Goal: Transaction & Acquisition: Purchase product/service

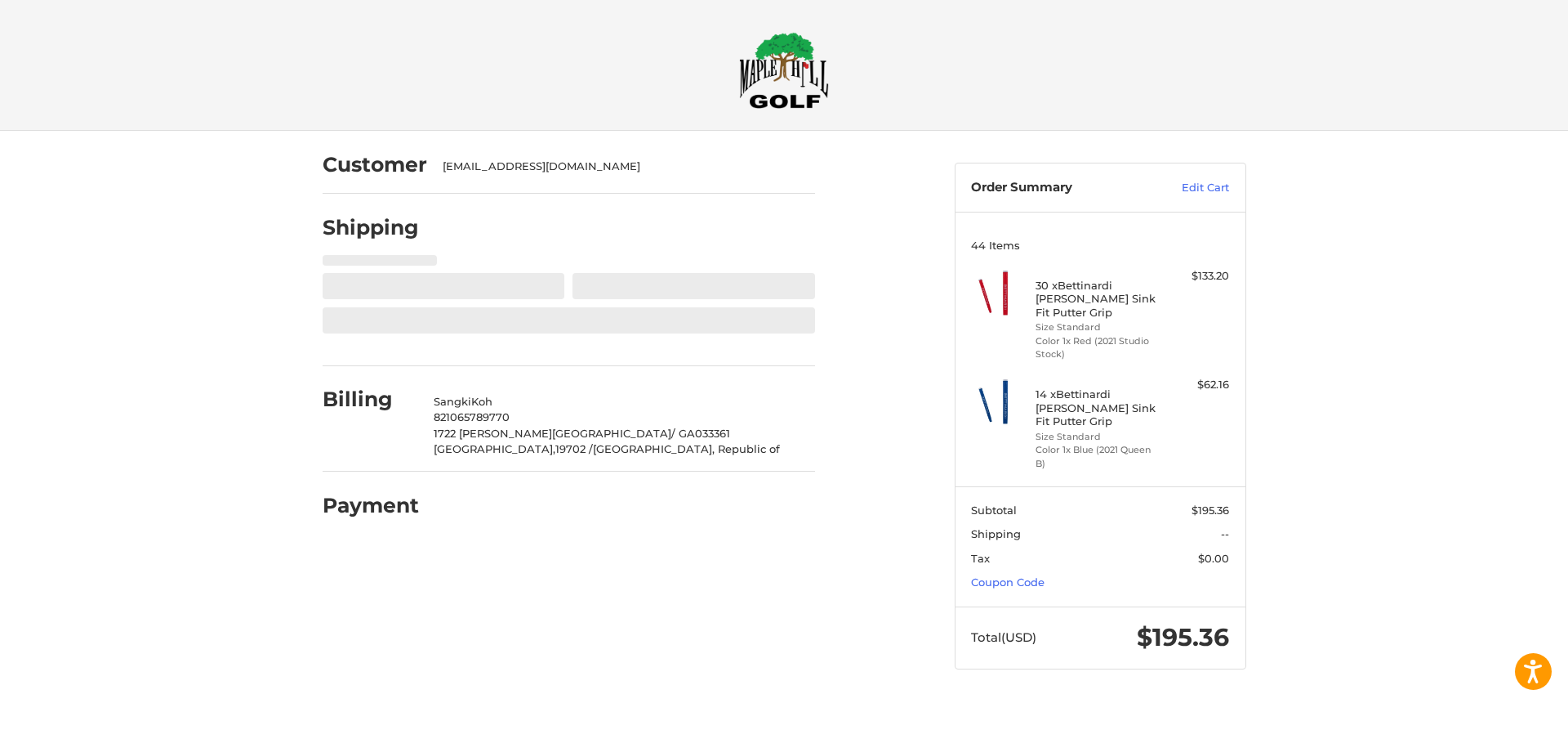
select select "**"
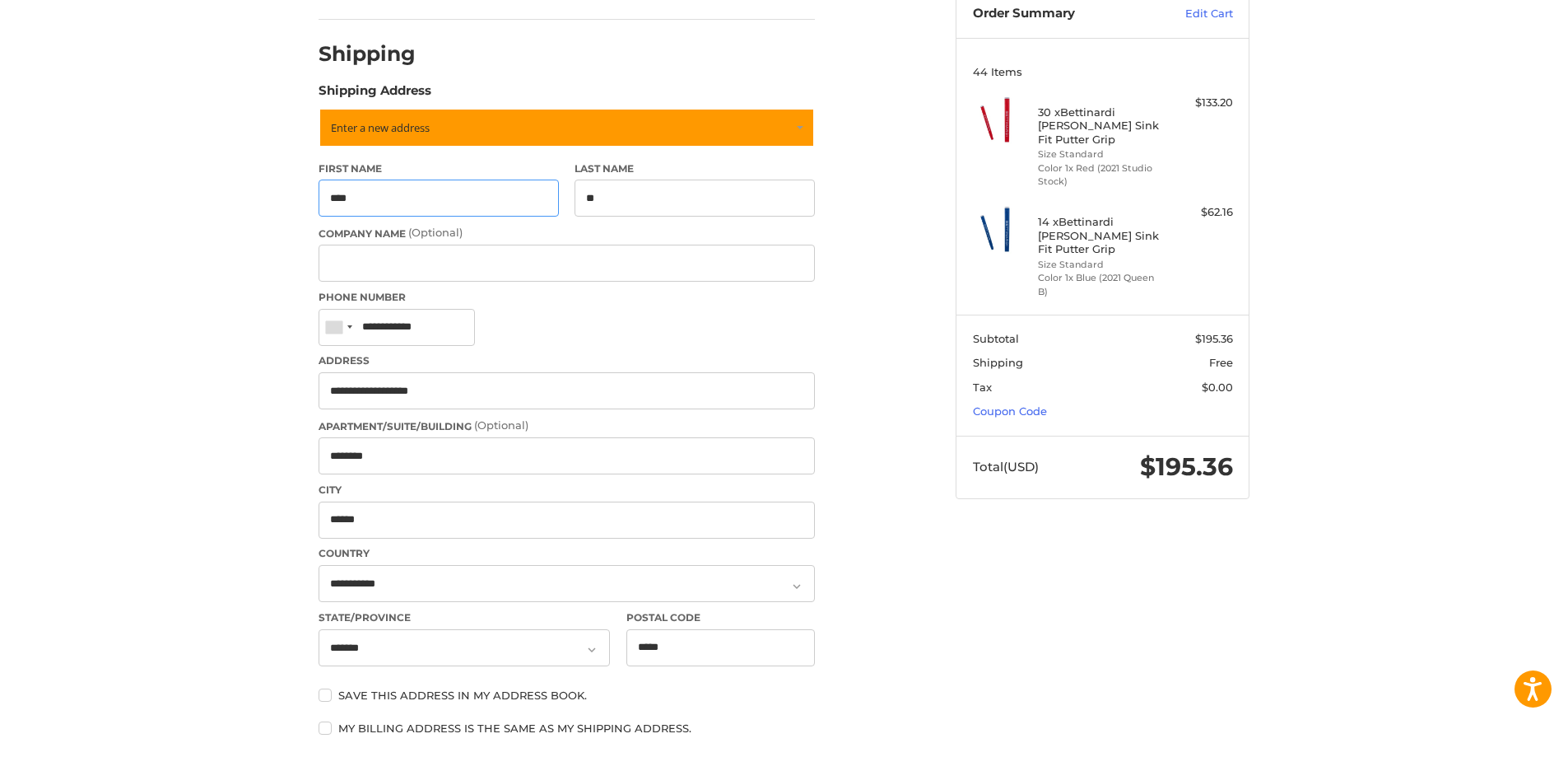
scroll to position [395, 0]
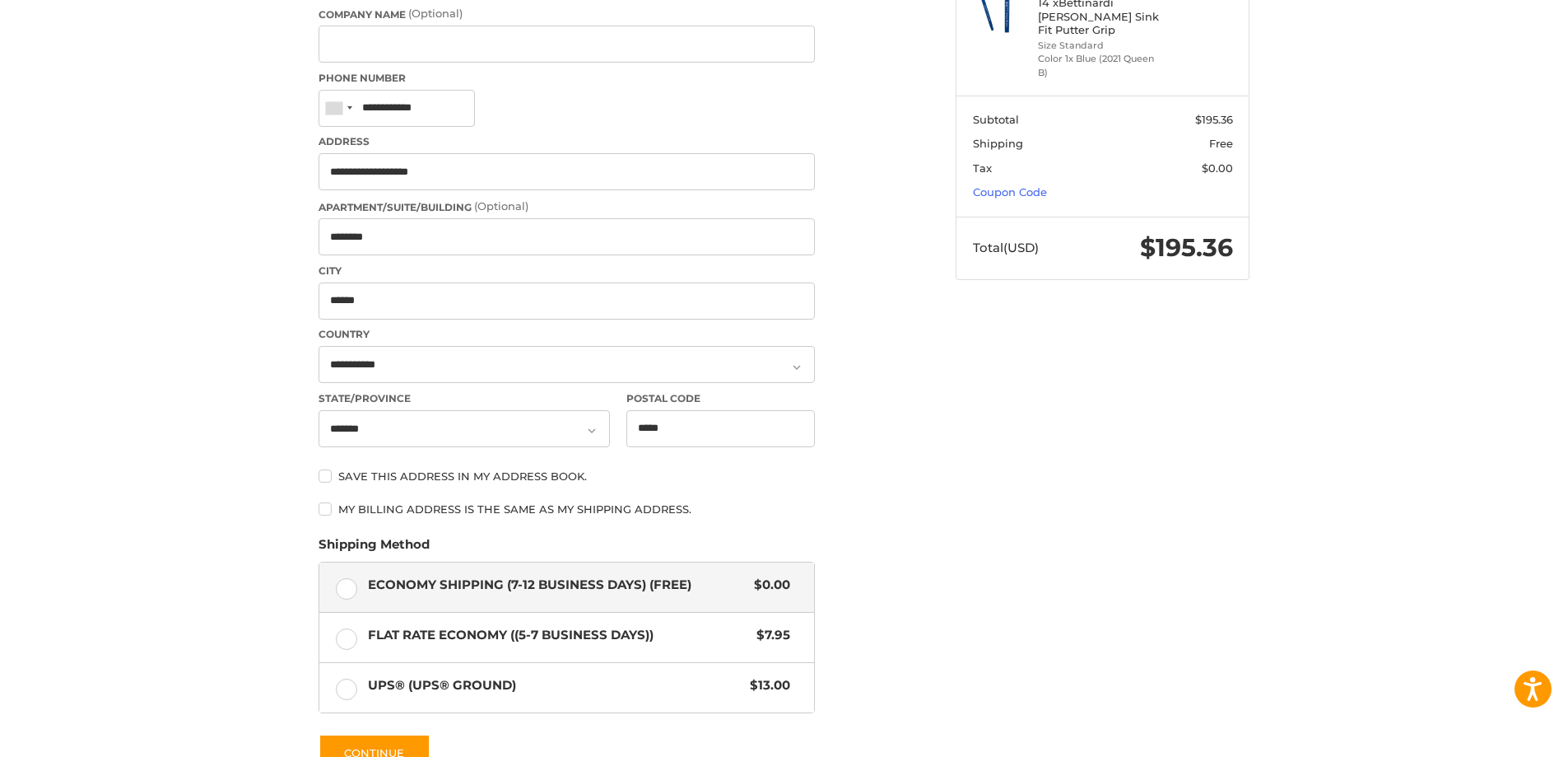
click at [199, 488] on div "Customer [EMAIL_ADDRESS][DOMAIN_NAME] Shipping POWERED BY We’ve got you covered…" at bounding box center [784, 365] width 1568 height 1255
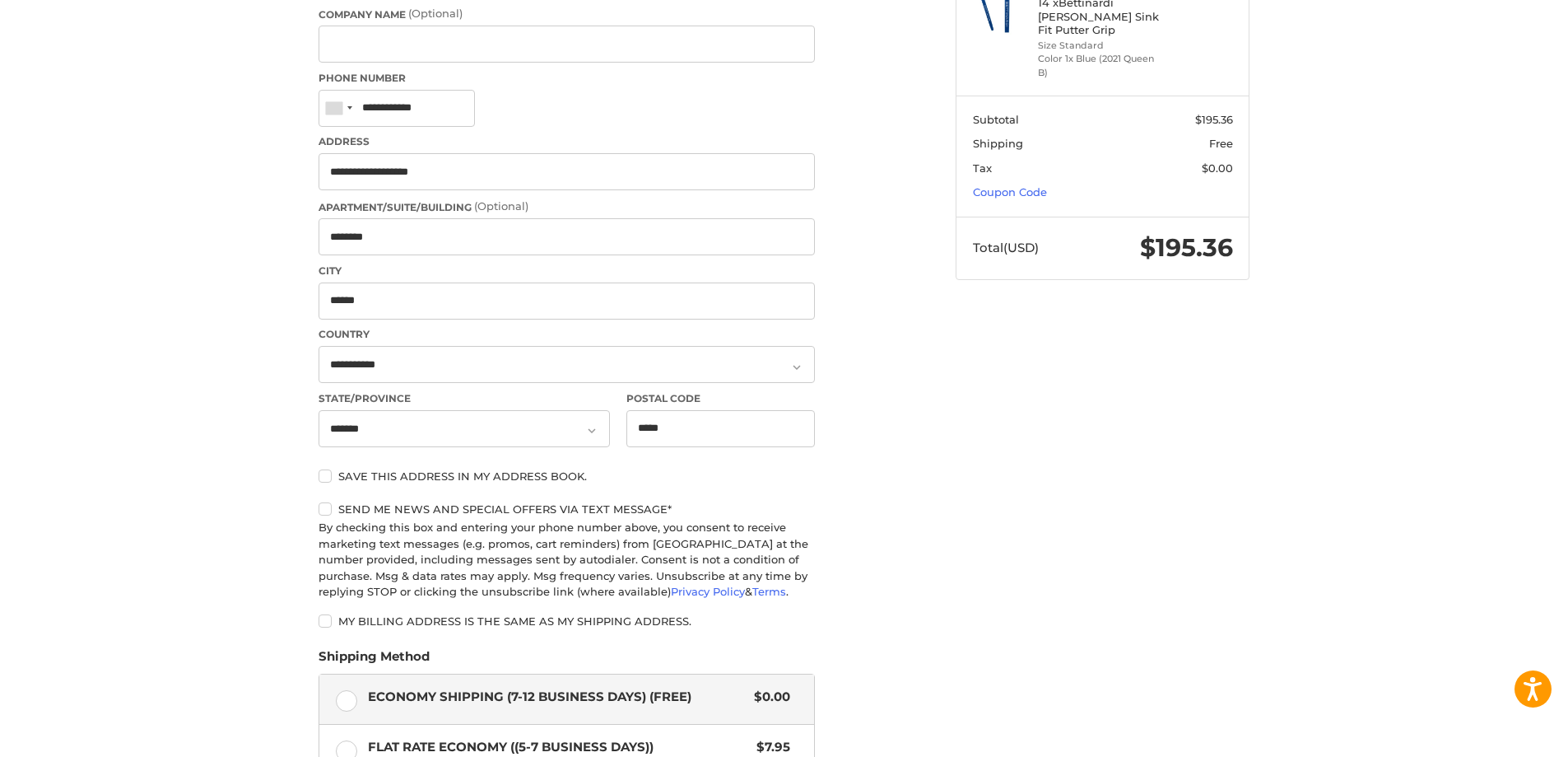
scroll to position [175, 0]
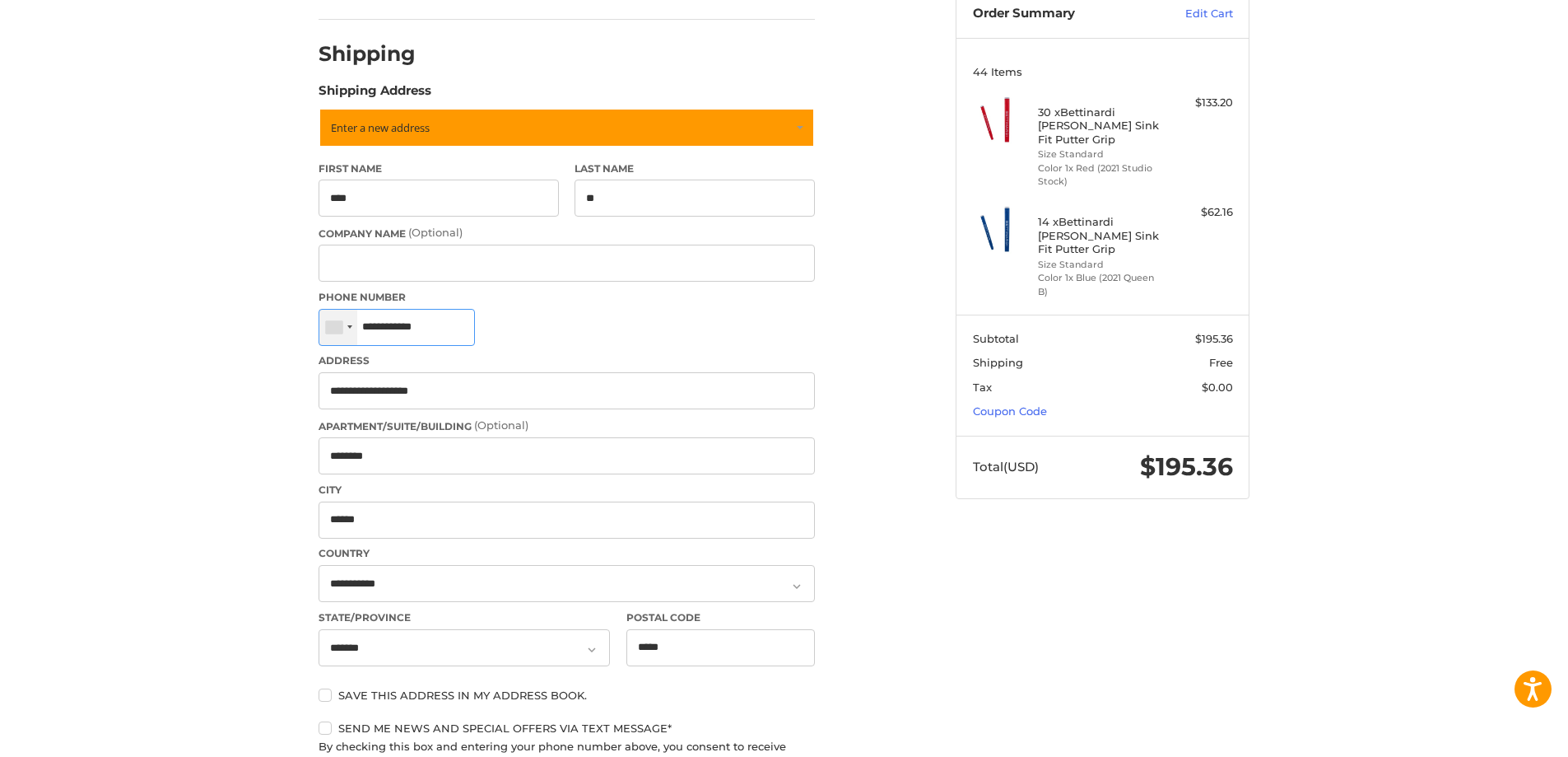
drag, startPoint x: 442, startPoint y: 327, endPoint x: 347, endPoint y: 326, distance: 95.0
click at [347, 326] on div "[GEOGRAPHIC_DATA] +1 [GEOGRAPHIC_DATA] (‫[GEOGRAPHIC_DATA]‬‎) +93 [GEOGRAPHIC_D…" at bounding box center [397, 327] width 157 height 37
click at [211, 405] on div "Customer [EMAIL_ADDRESS][DOMAIN_NAME] Shipping POWERED BY We’ve got you covered…" at bounding box center [784, 640] width 1568 height 1367
drag, startPoint x: 440, startPoint y: 334, endPoint x: 322, endPoint y: 328, distance: 118.2
click at [322, 328] on div "[GEOGRAPHIC_DATA] +1 [GEOGRAPHIC_DATA] (‫[GEOGRAPHIC_DATA]‬‎) +93 [GEOGRAPHIC_D…" at bounding box center [397, 327] width 157 height 37
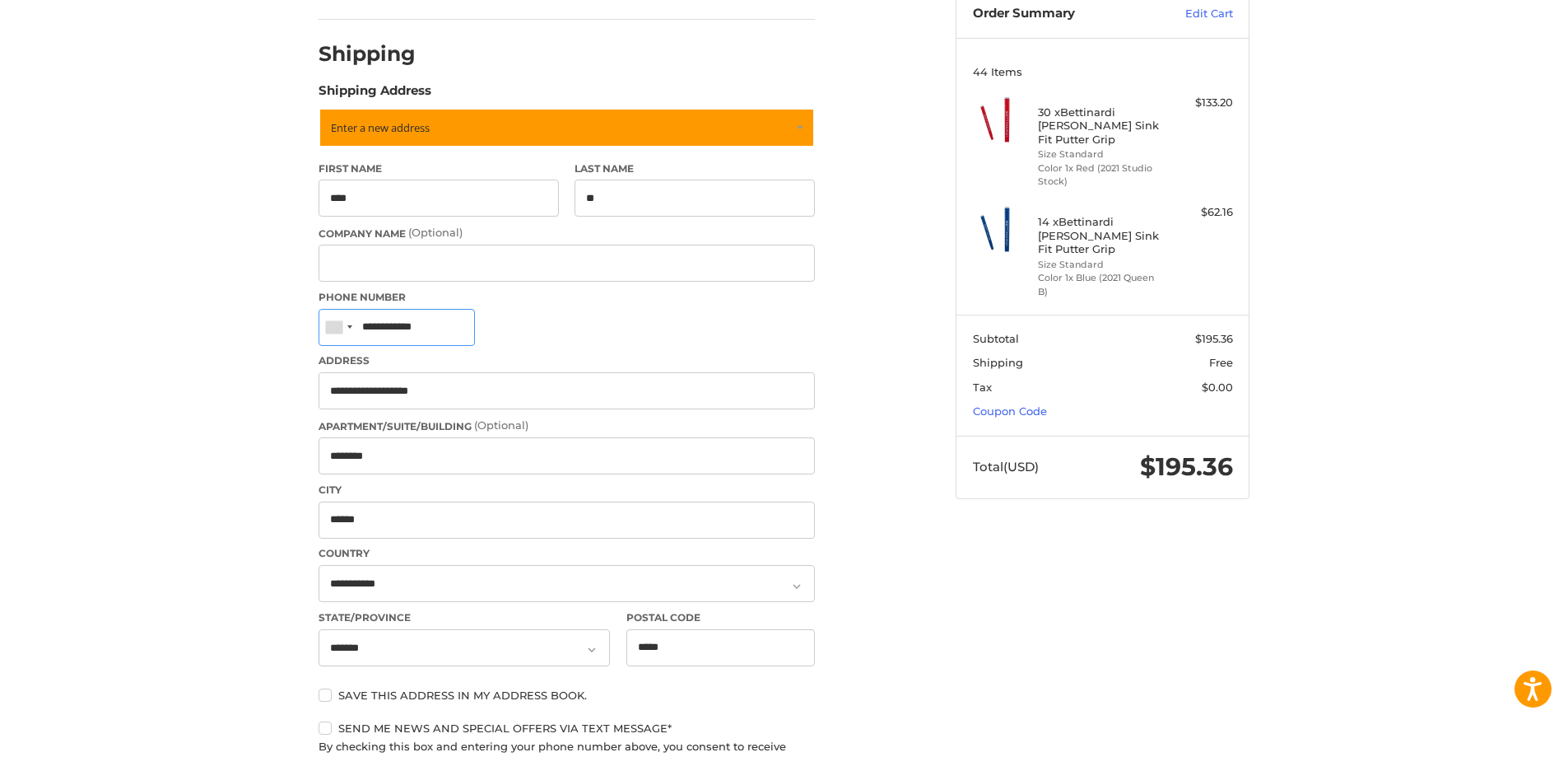
click at [433, 333] on input "**********" at bounding box center [397, 327] width 157 height 37
click at [444, 337] on input "**********" at bounding box center [397, 327] width 157 height 37
drag, startPoint x: 451, startPoint y: 333, endPoint x: 200, endPoint y: 326, distance: 251.1
click at [200, 326] on div "Customer [EMAIL_ADDRESS][DOMAIN_NAME] Shipping POWERED BY We’ve got you covered…" at bounding box center [784, 640] width 1568 height 1367
paste input "tel"
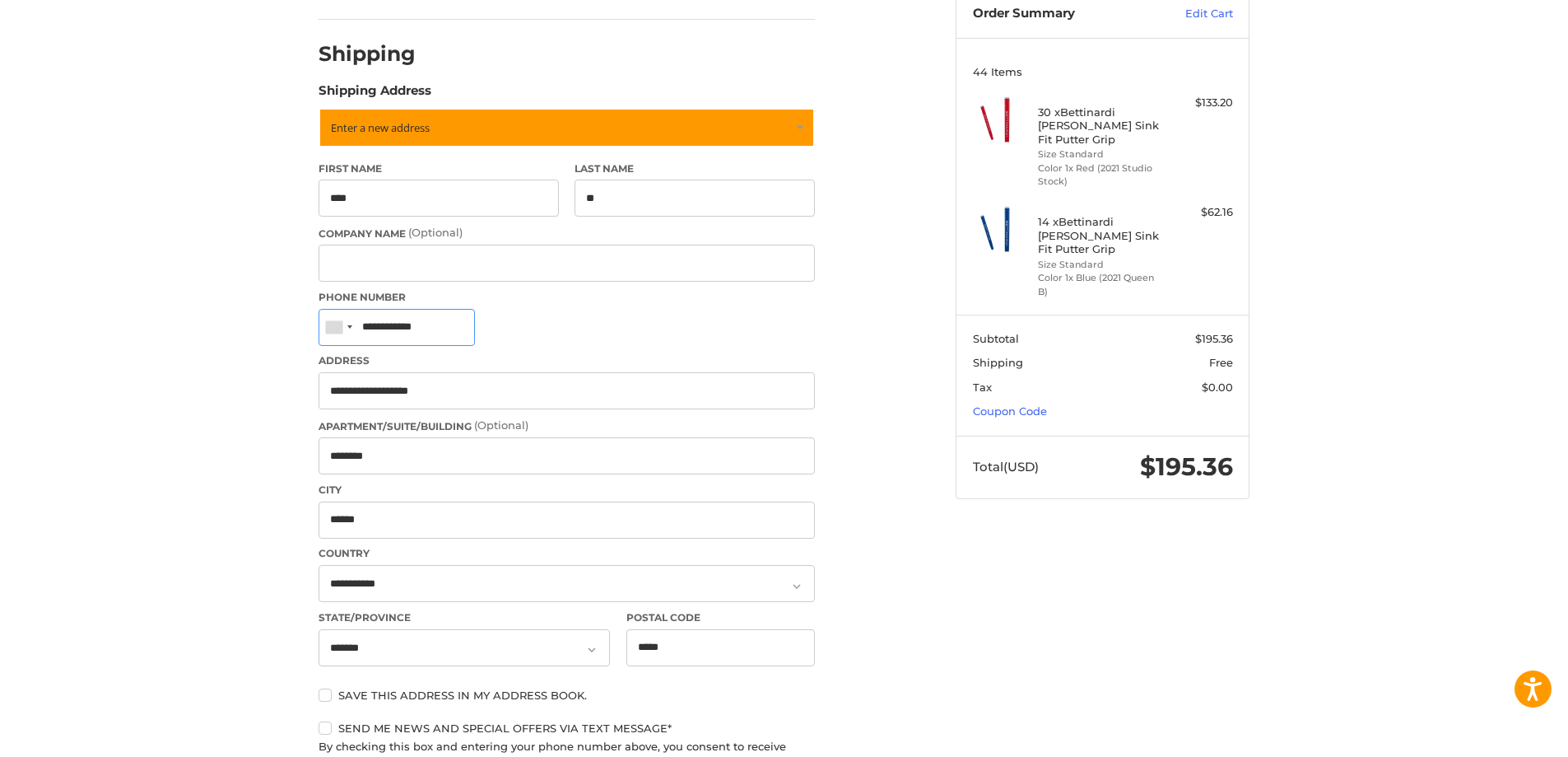
type input "**********"
click at [183, 327] on div "Customer [EMAIL_ADDRESS][DOMAIN_NAME] Shipping POWERED BY We’ve got you covered…" at bounding box center [784, 640] width 1568 height 1367
click at [157, 333] on div "Customer [EMAIL_ADDRESS][DOMAIN_NAME] Shipping POWERED BY We’ve got you covered…" at bounding box center [784, 640] width 1568 height 1367
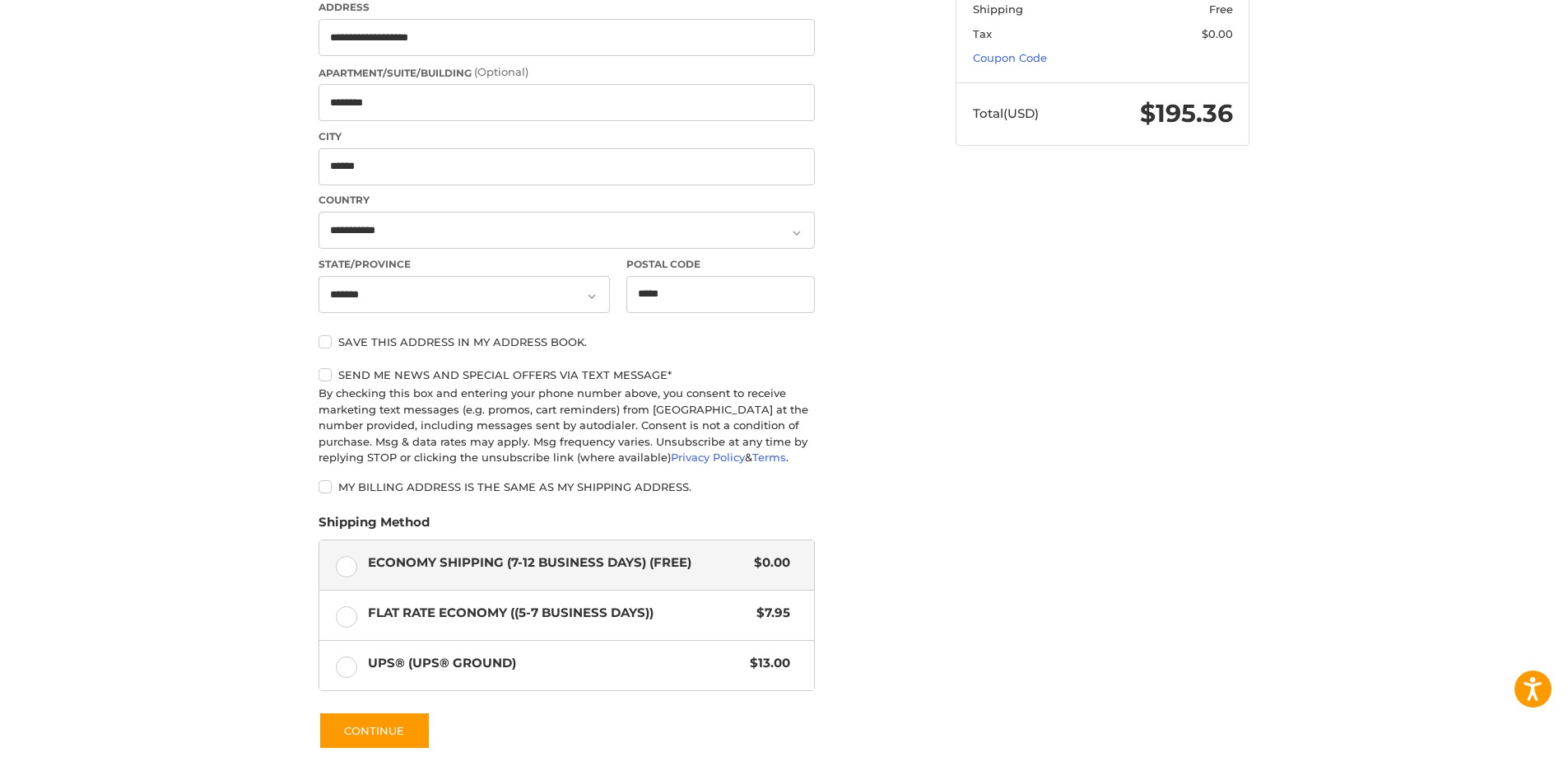
scroll to position [507, 0]
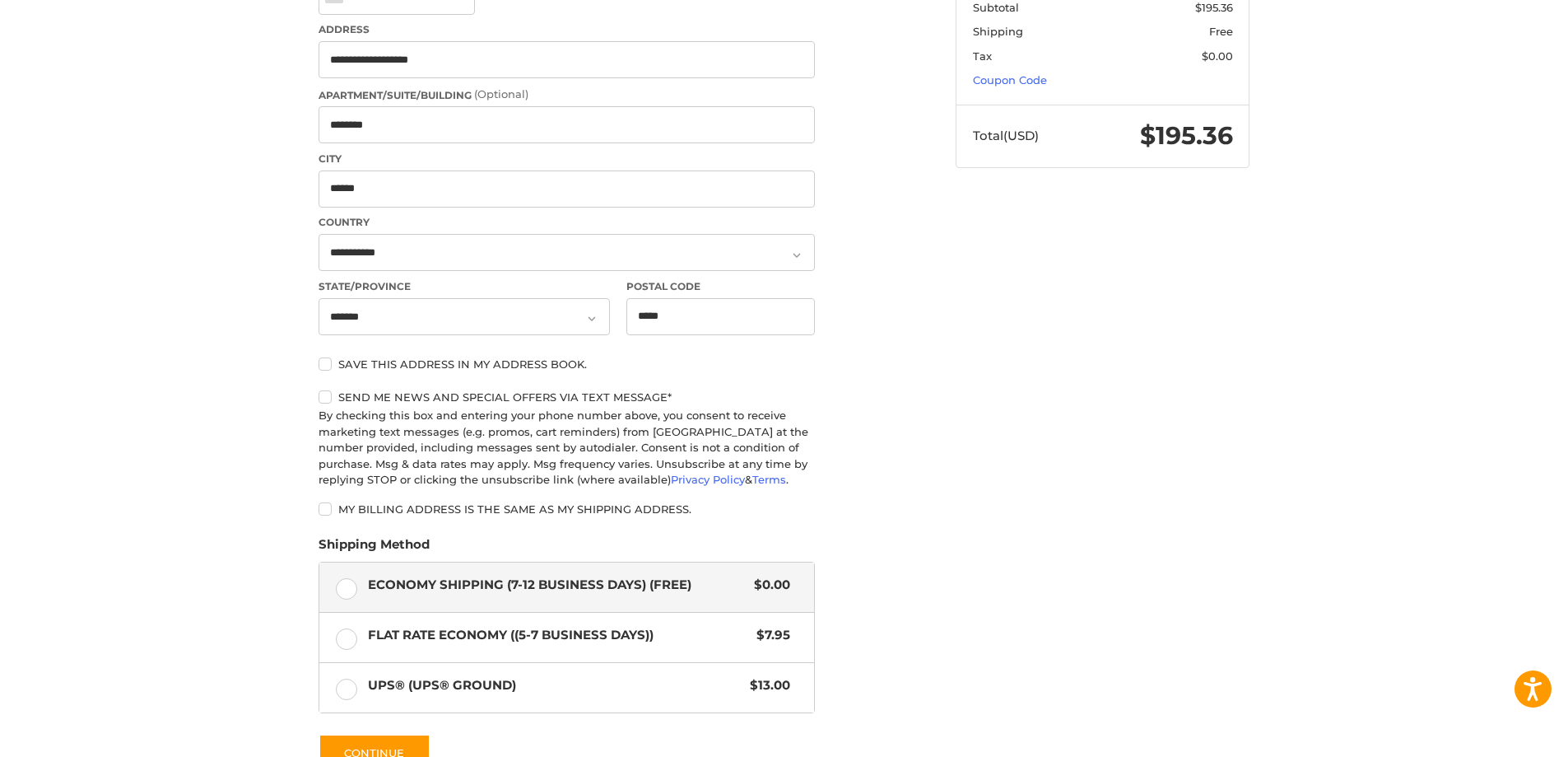
click at [1060, 366] on div "Customer [EMAIL_ADDRESS][DOMAIN_NAME] Shipping POWERED BY We’ve got you covered…" at bounding box center [784, 309] width 988 height 1367
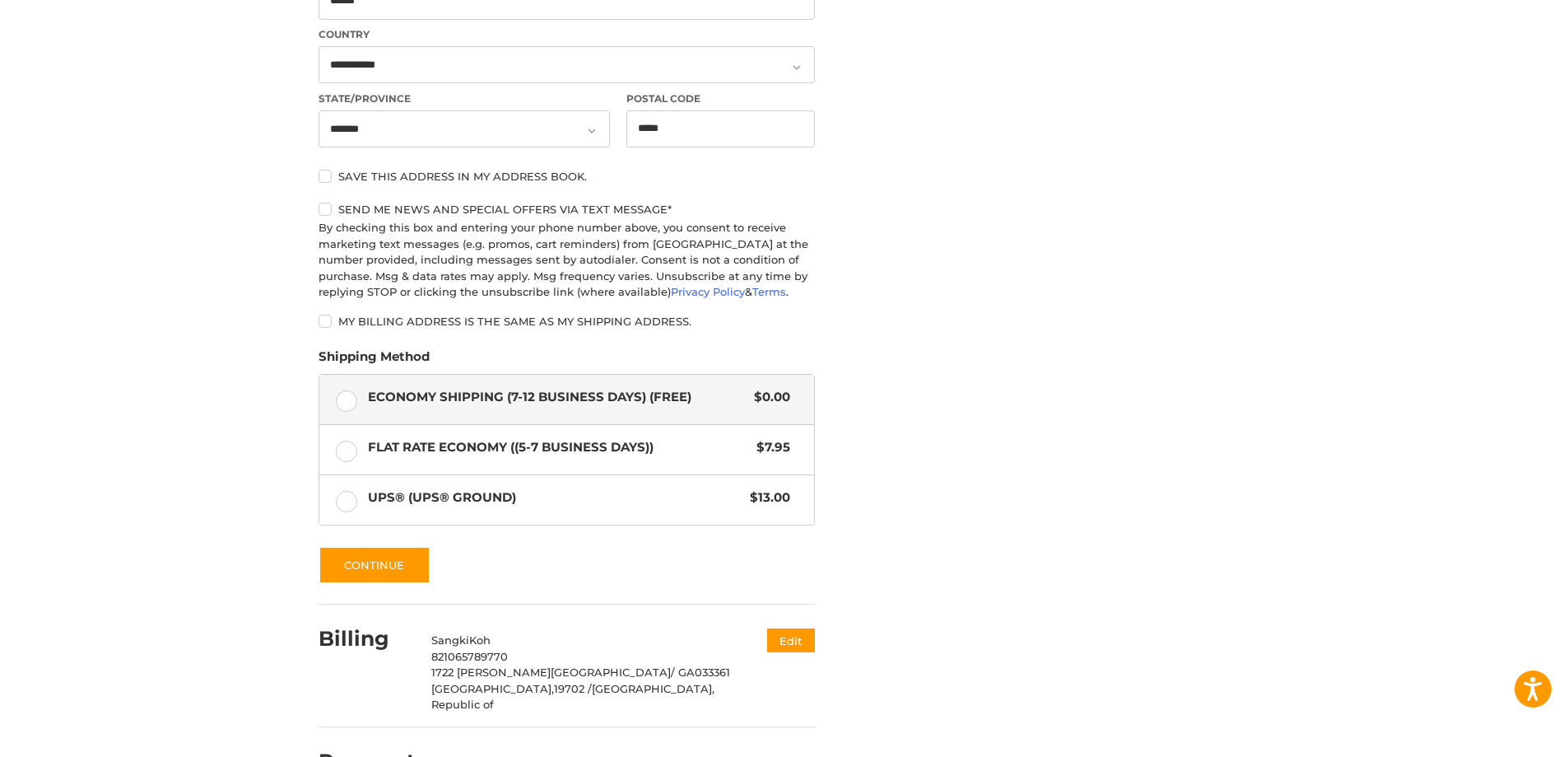
scroll to position [726, 0]
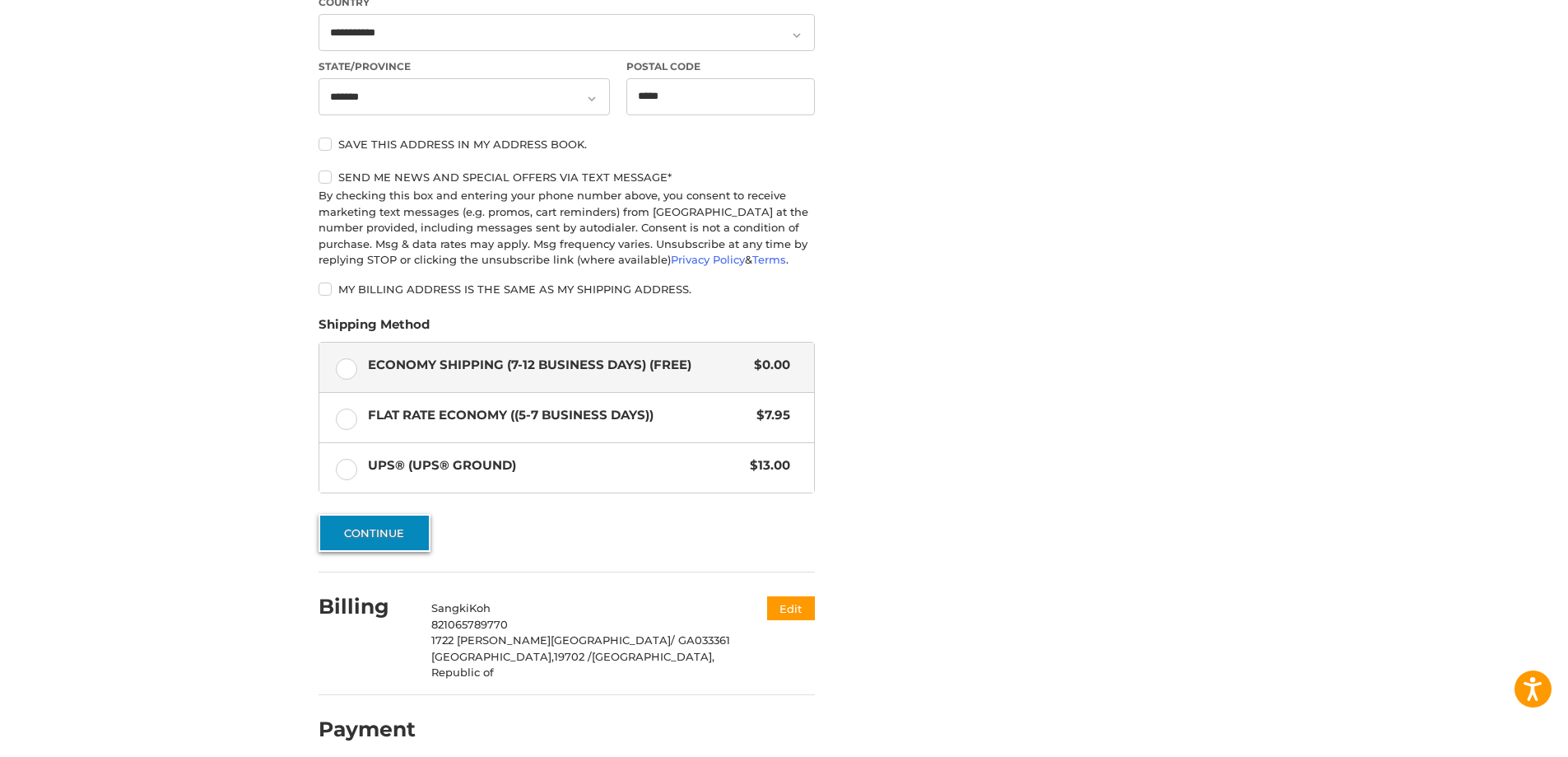
click at [365, 530] on button "Continue" at bounding box center [375, 533] width 112 height 38
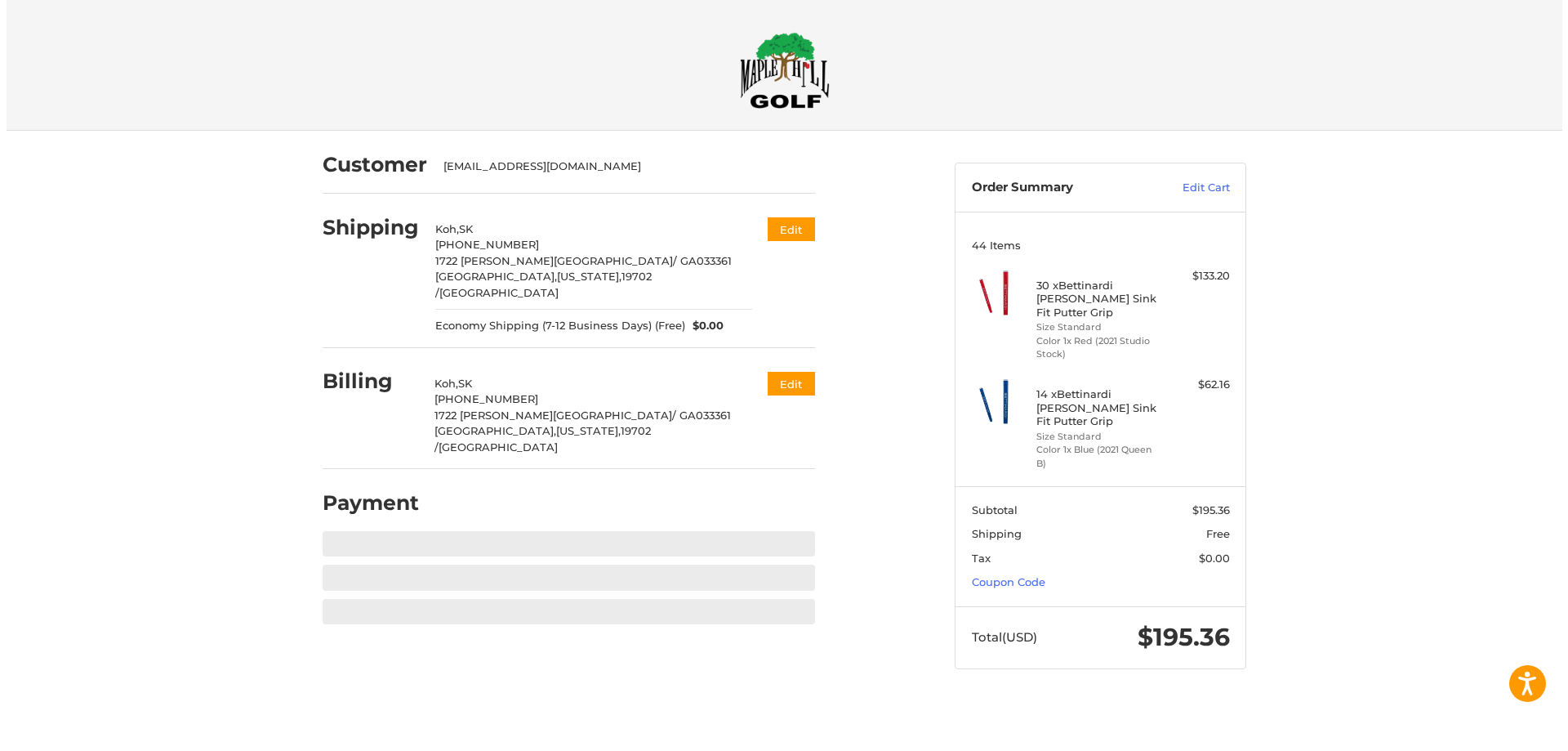
scroll to position [0, 0]
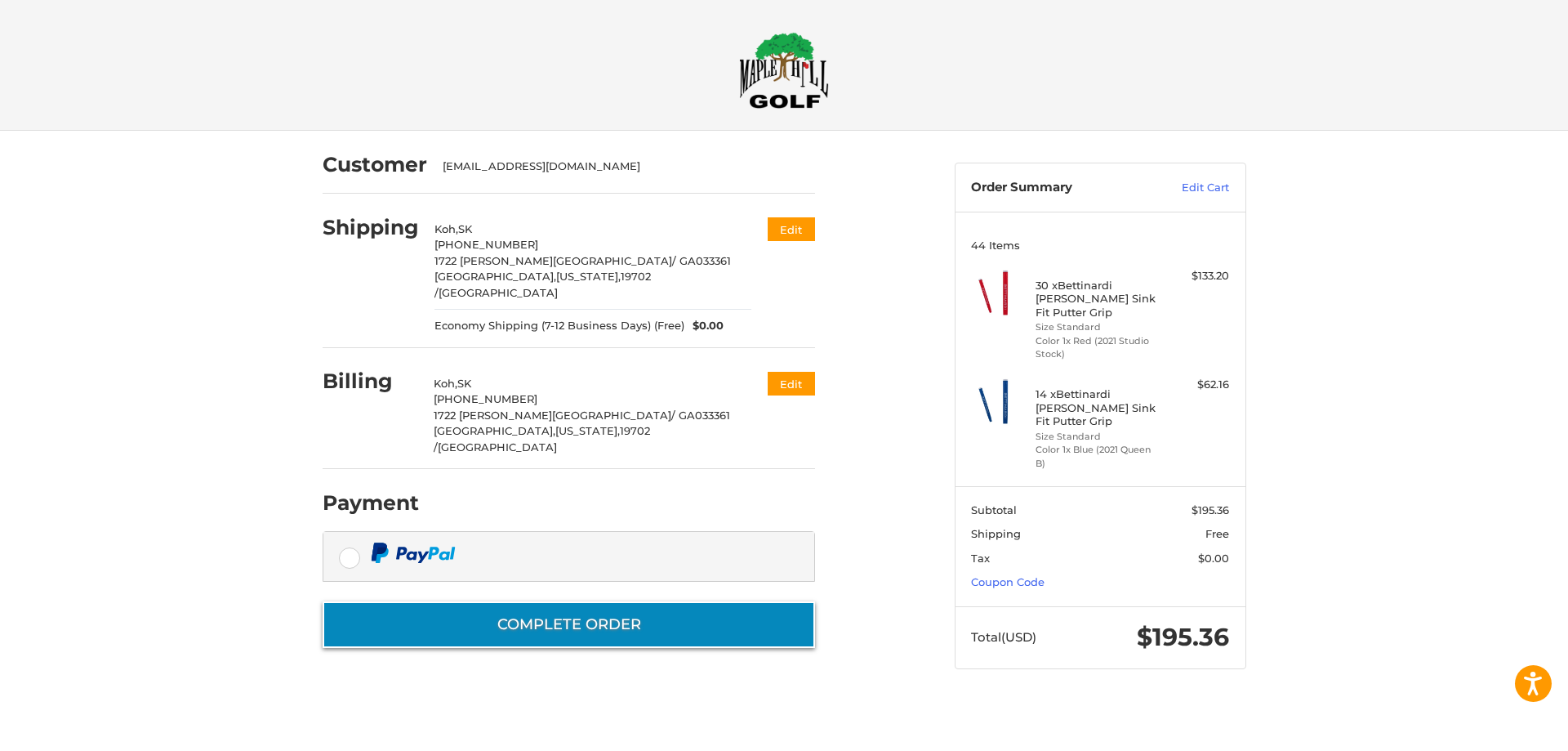
click at [537, 601] on button "Complete order" at bounding box center [569, 624] width 493 height 47
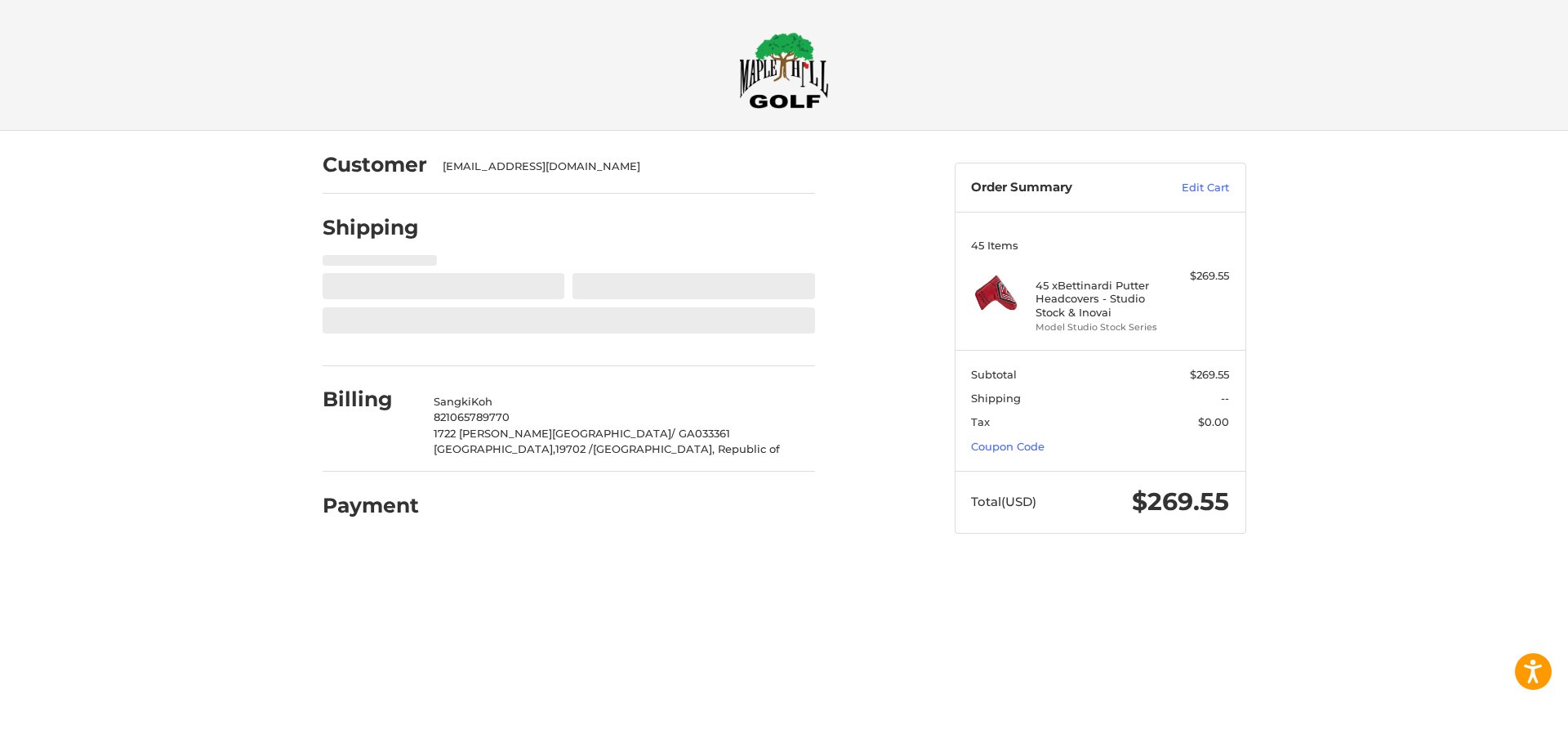
select select "**"
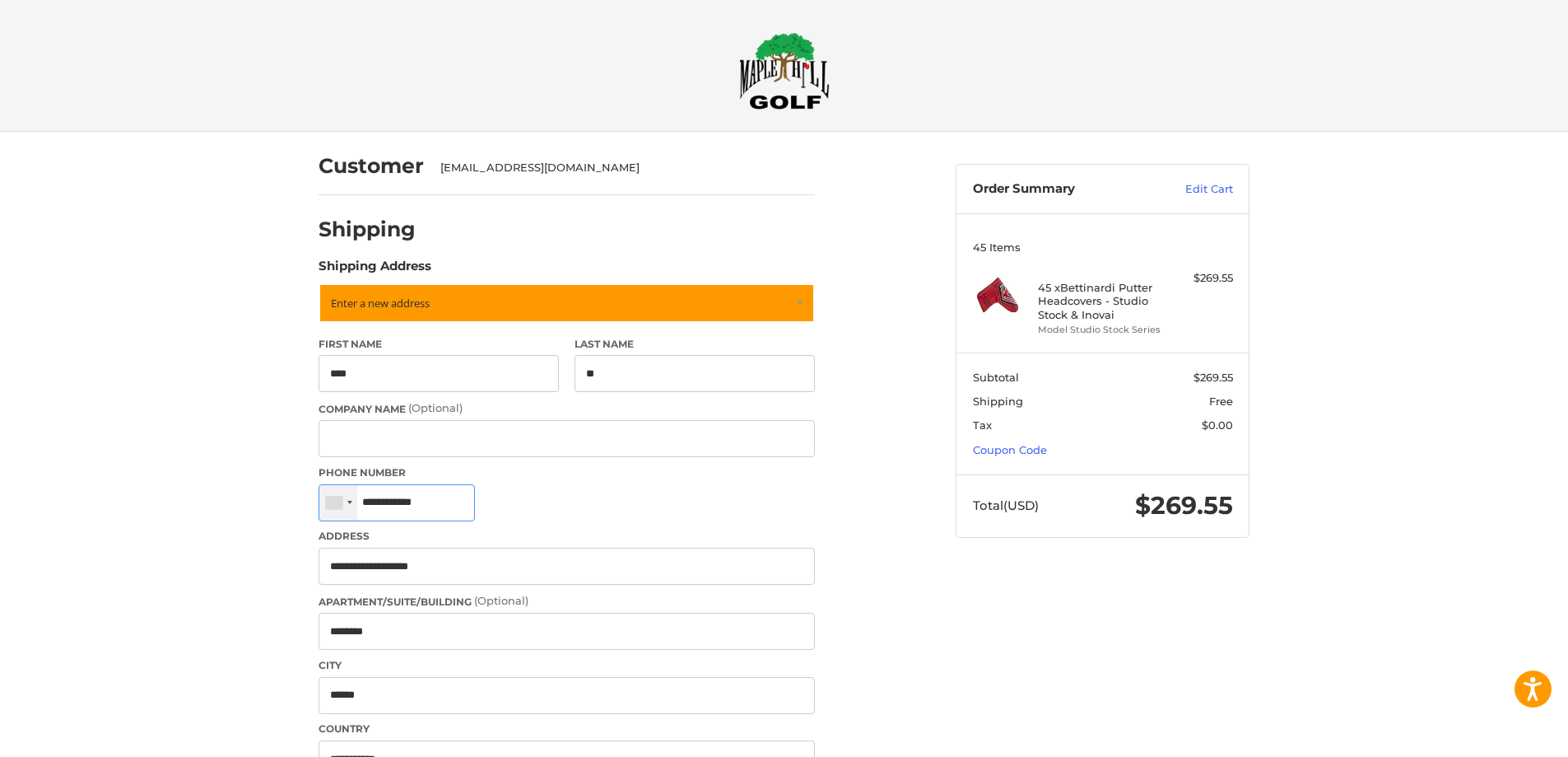
drag, startPoint x: 461, startPoint y: 499, endPoint x: 326, endPoint y: 496, distance: 135.0
click at [326, 496] on div "[GEOGRAPHIC_DATA] +1 [GEOGRAPHIC_DATA] (‫[GEOGRAPHIC_DATA]‬‎) +93 [GEOGRAPHIC_D…" at bounding box center [397, 503] width 157 height 37
paste input "tel"
type input "**********"
click at [247, 534] on div "Customer [EMAIL_ADDRESS][DOMAIN_NAME] Shipping POWERED BY We’ve got you covered…" at bounding box center [784, 759] width 1568 height 1255
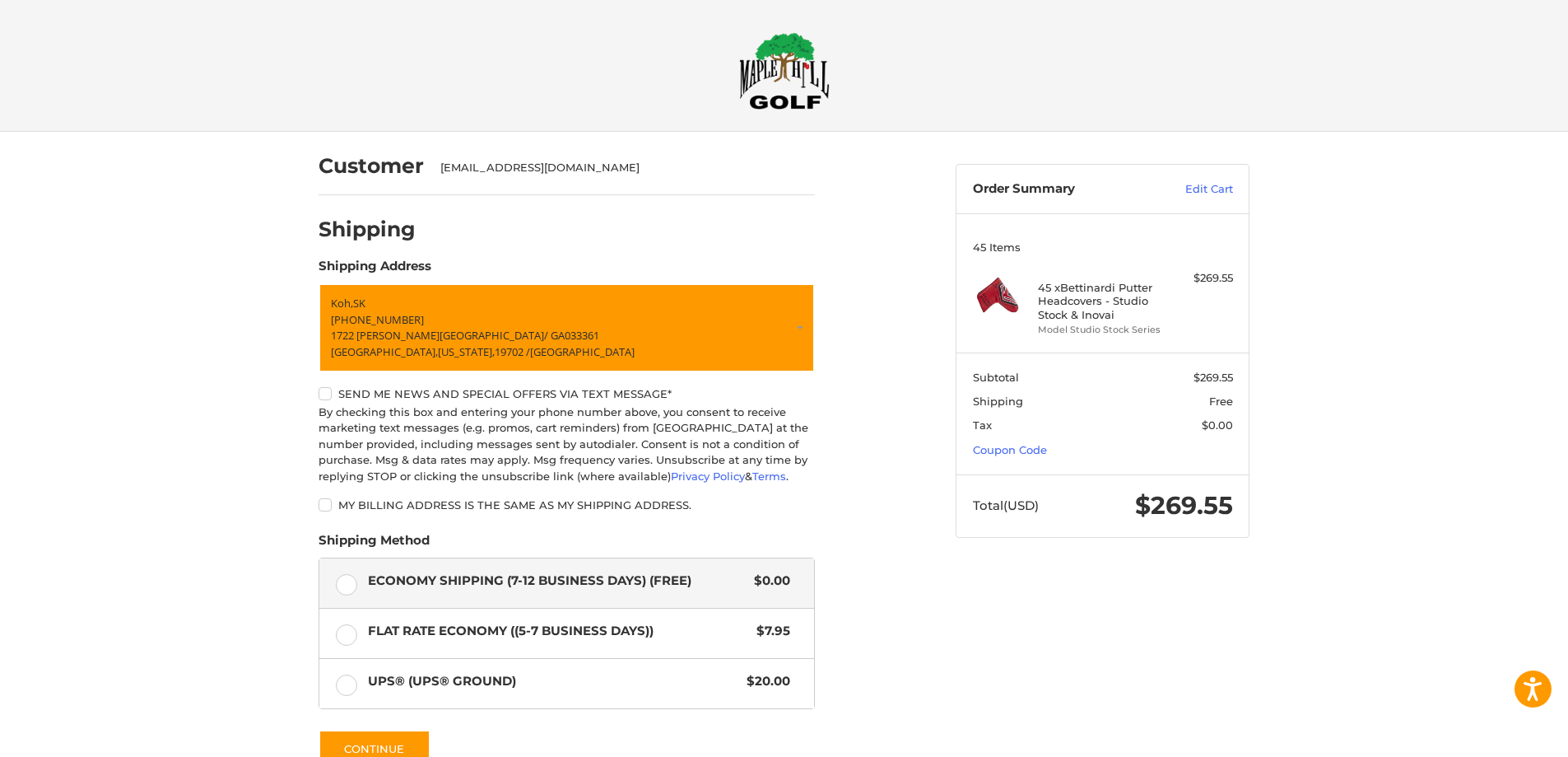
scroll to position [215, 0]
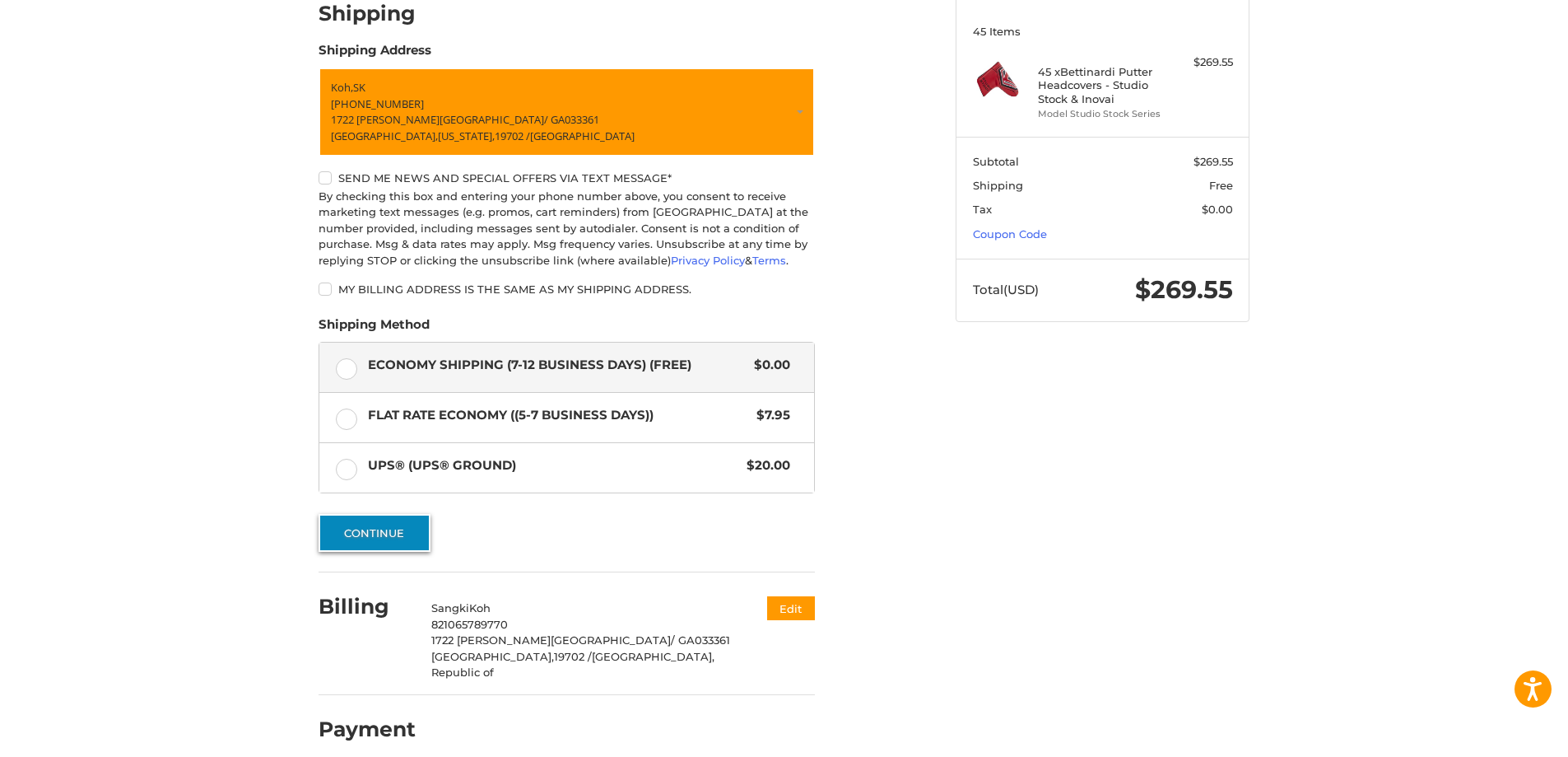
click at [355, 522] on button "Continue" at bounding box center [375, 533] width 112 height 38
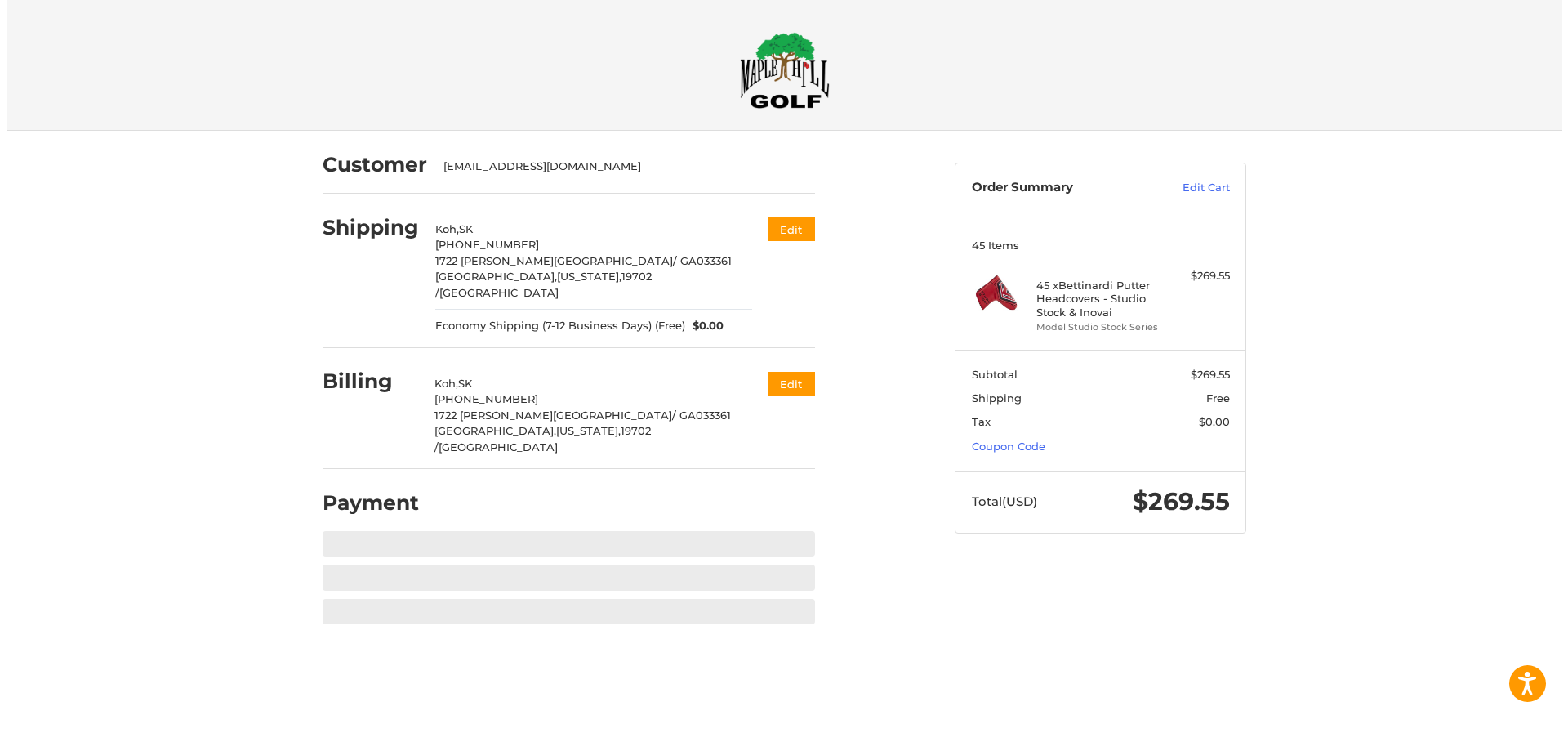
scroll to position [0, 0]
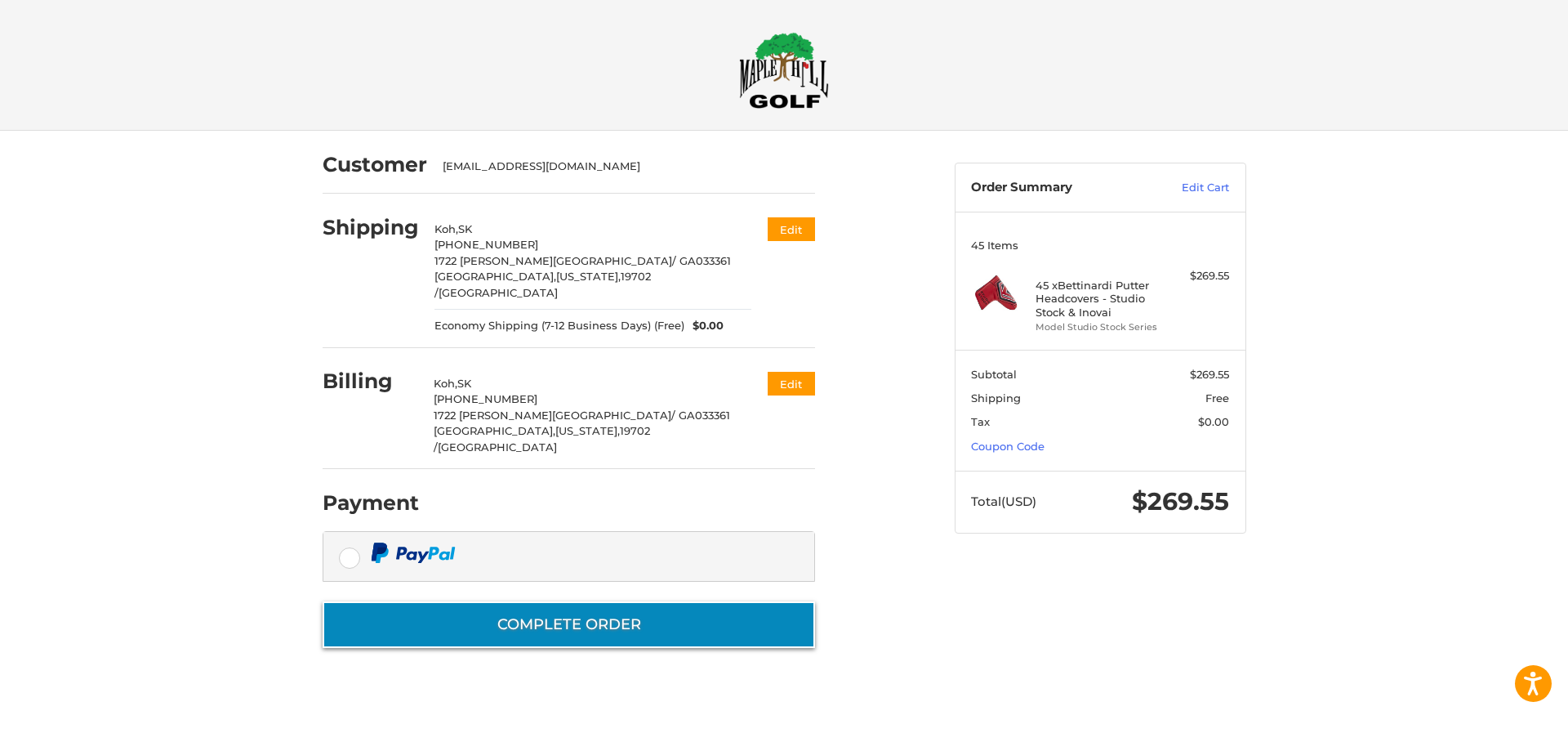
click at [578, 601] on button "Complete order" at bounding box center [569, 624] width 493 height 47
